Goal: Navigation & Orientation: Find specific page/section

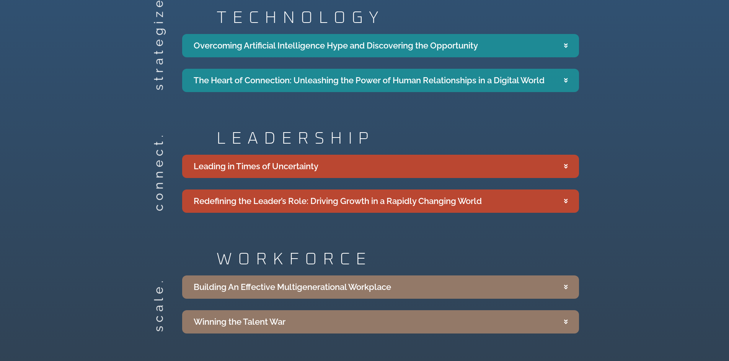
scroll to position [1453, 0]
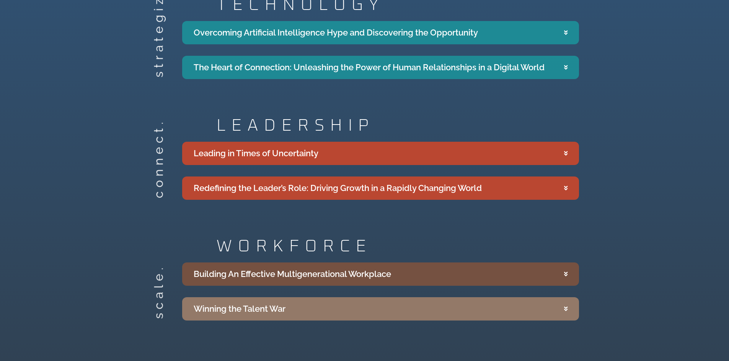
click at [543, 263] on summary "Building An Effective Multigenerational Workplace" at bounding box center [380, 274] width 397 height 23
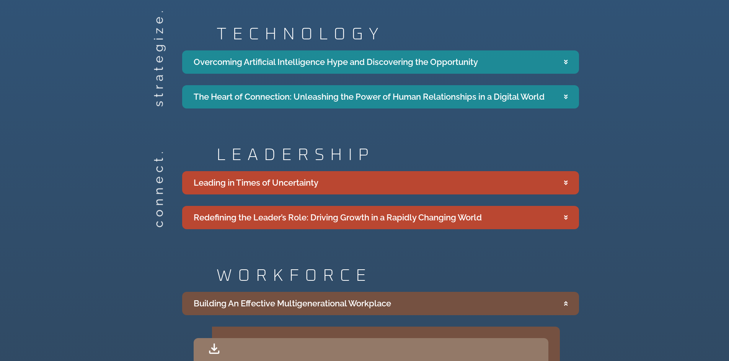
scroll to position [1415, 0]
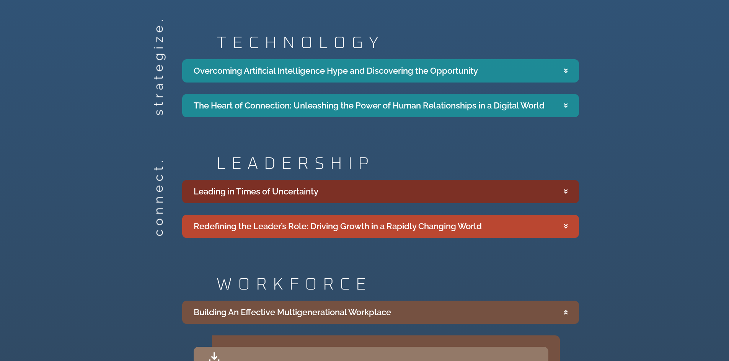
click at [430, 181] on summary "Leading in Times of Uncertainty" at bounding box center [380, 191] width 397 height 23
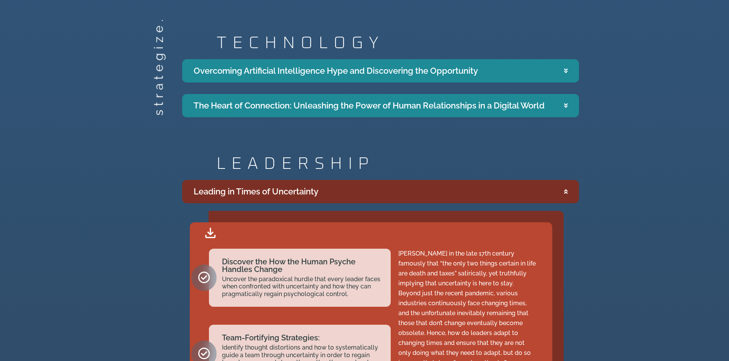
click at [467, 180] on summary "Leading in Times of Uncertainty" at bounding box center [380, 191] width 397 height 23
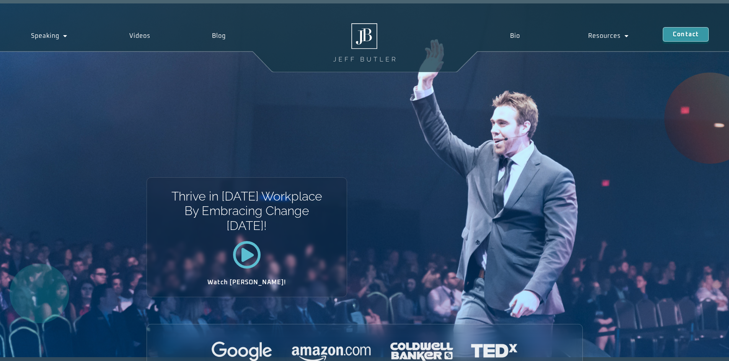
scroll to position [0, 0]
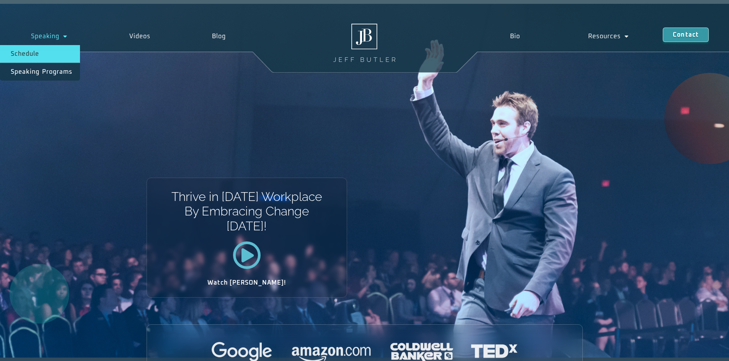
click at [43, 52] on link "Schedule" at bounding box center [40, 54] width 80 height 18
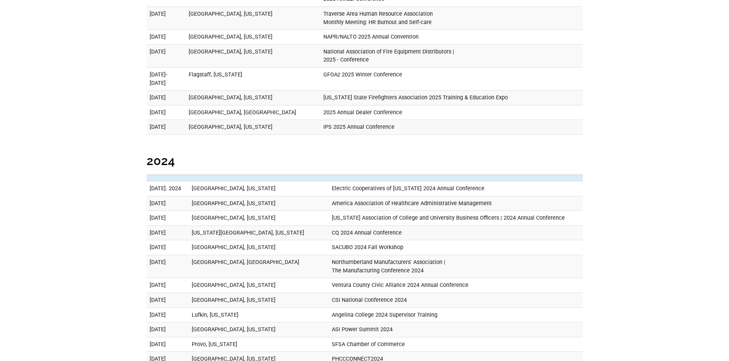
scroll to position [1071, 0]
